Goal: Task Accomplishment & Management: Manage account settings

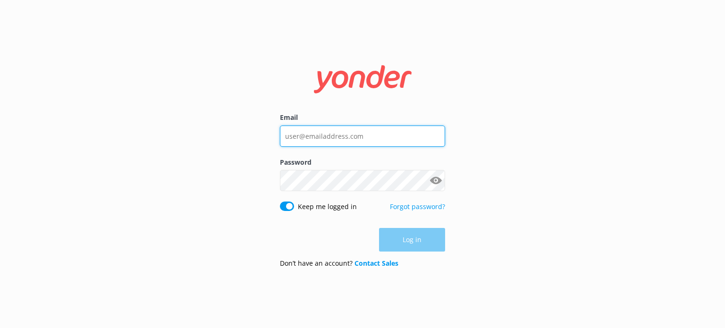
type input "[EMAIL_ADDRESS][DOMAIN_NAME]"
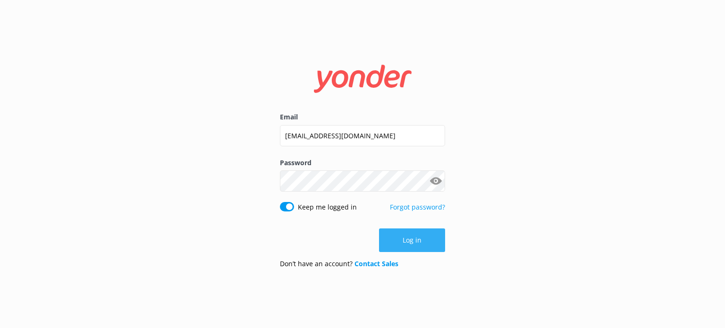
click at [415, 251] on button "Log in" at bounding box center [412, 240] width 66 height 24
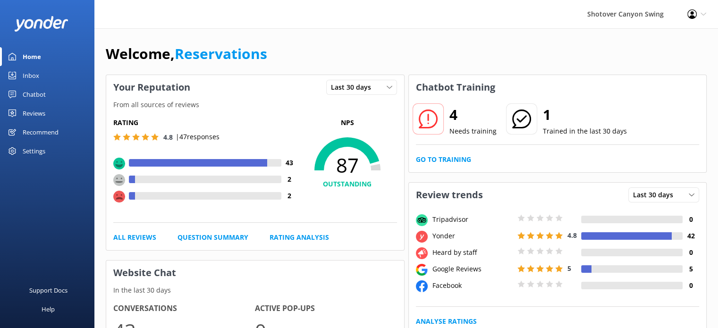
click at [23, 113] on div "Reviews" at bounding box center [34, 113] width 23 height 19
